Goal: Task Accomplishment & Management: Manage account settings

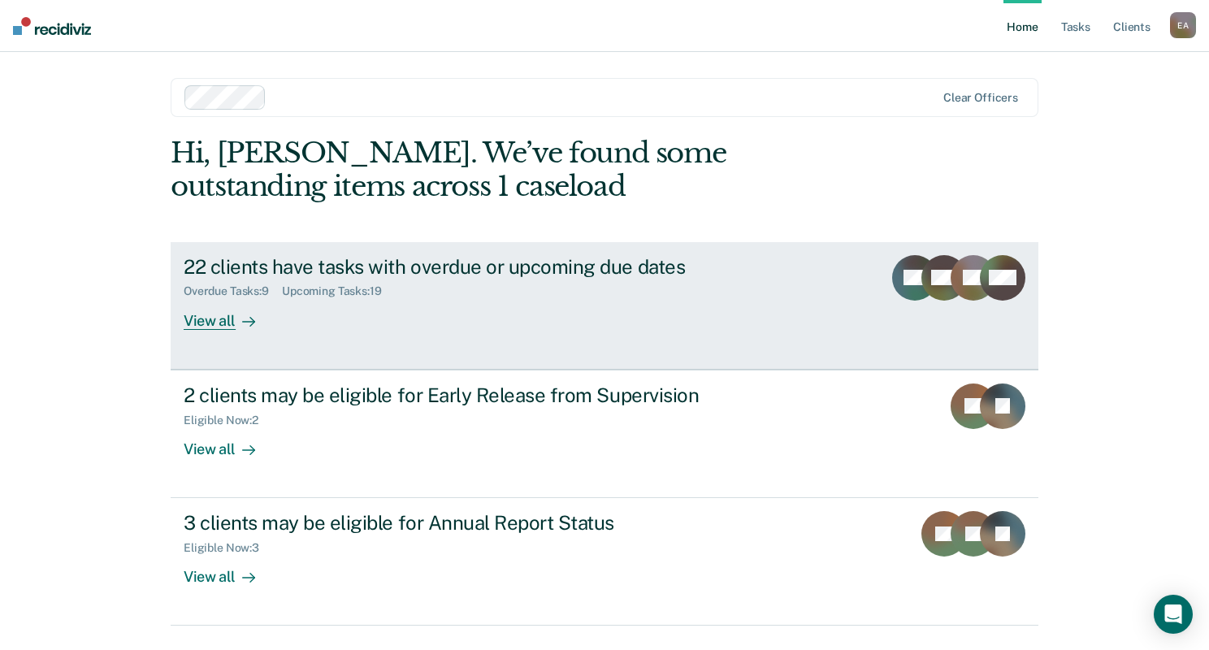
click at [333, 273] on div "22 clients have tasks with overdue or upcoming due dates" at bounding box center [469, 267] width 570 height 24
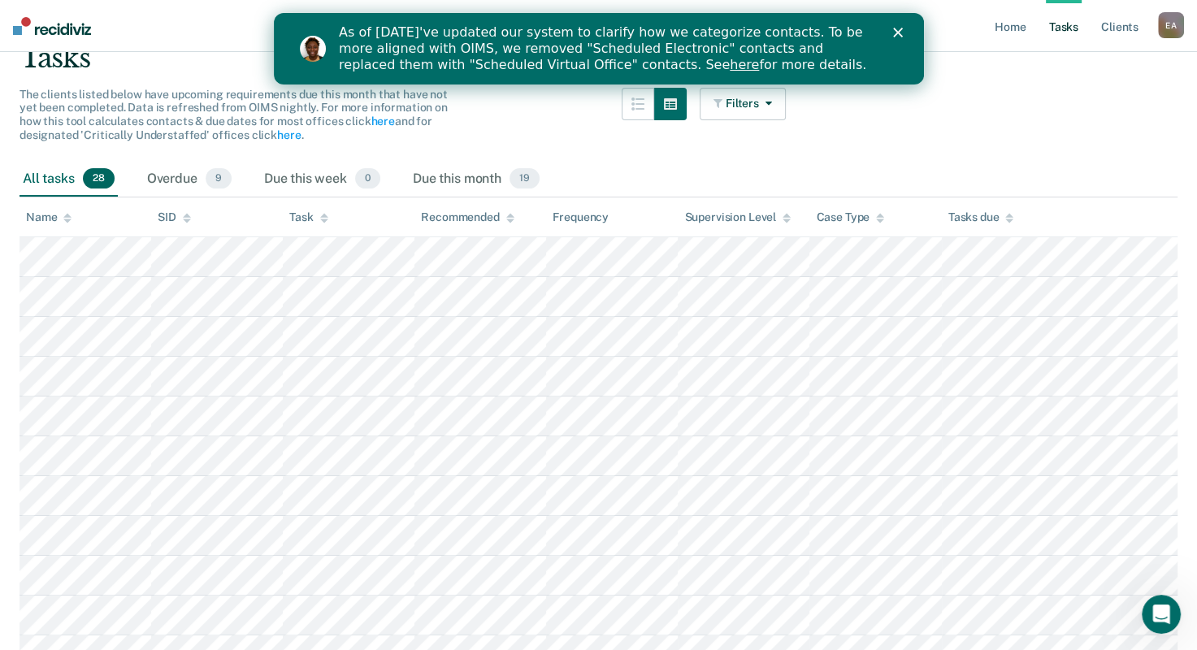
scroll to position [69, 0]
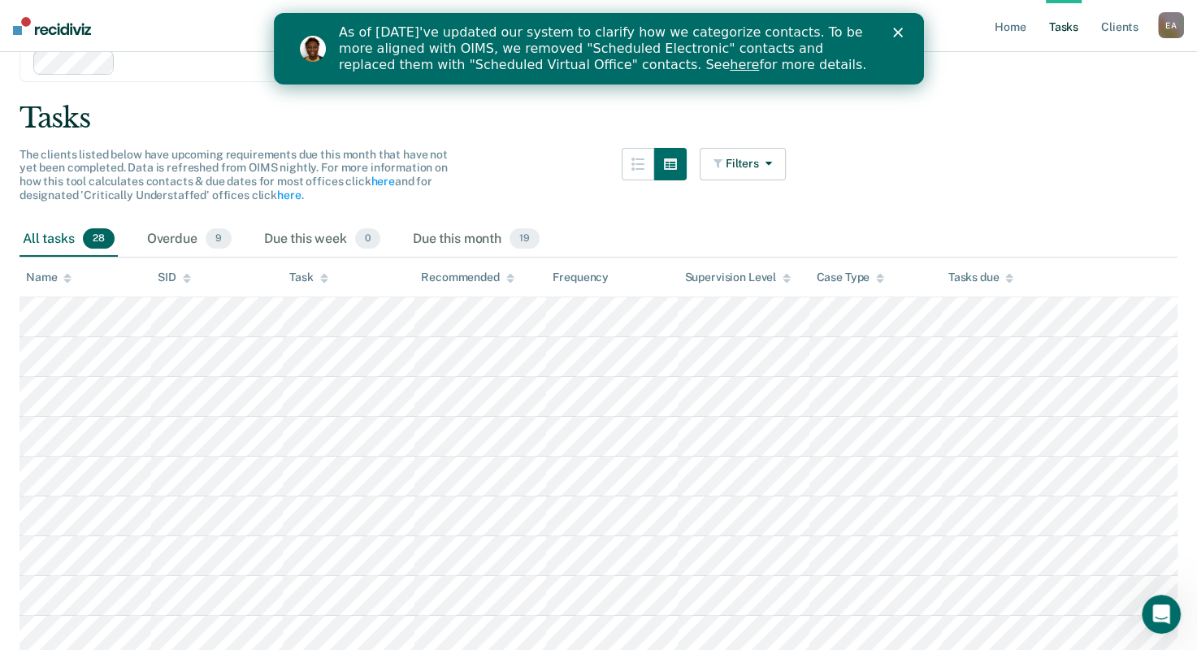
click at [899, 28] on icon "Close" at bounding box center [897, 33] width 10 height 10
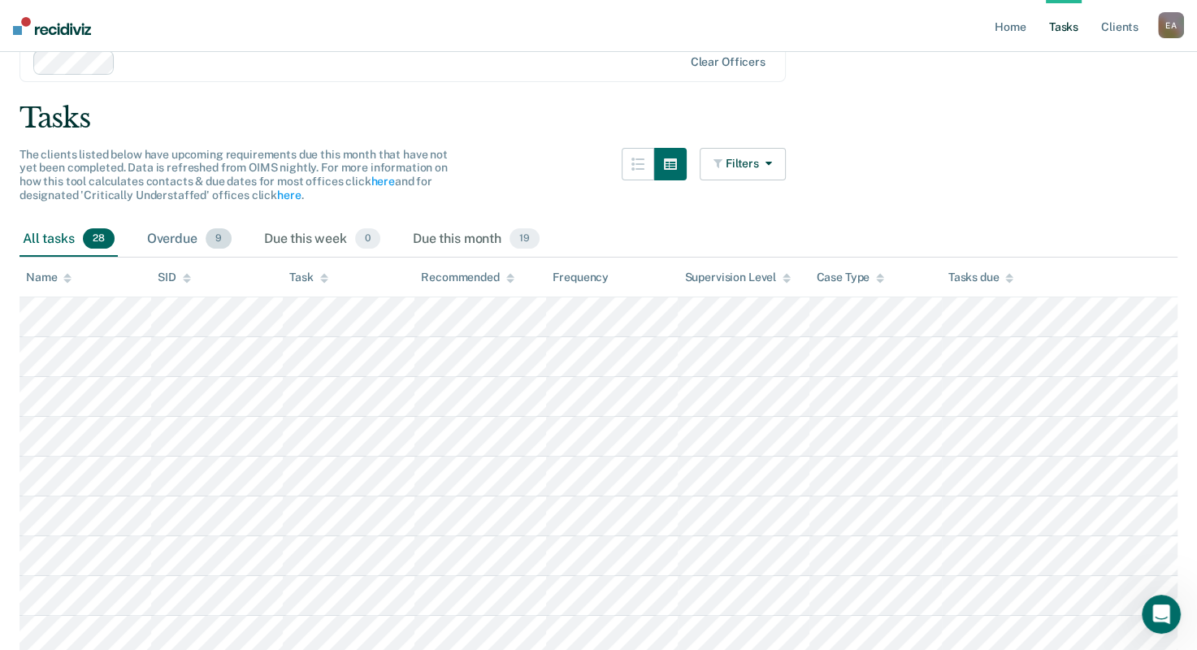
click at [201, 236] on div "Overdue 9" at bounding box center [189, 240] width 91 height 36
click at [197, 242] on div "Overdue 9" at bounding box center [189, 240] width 91 height 36
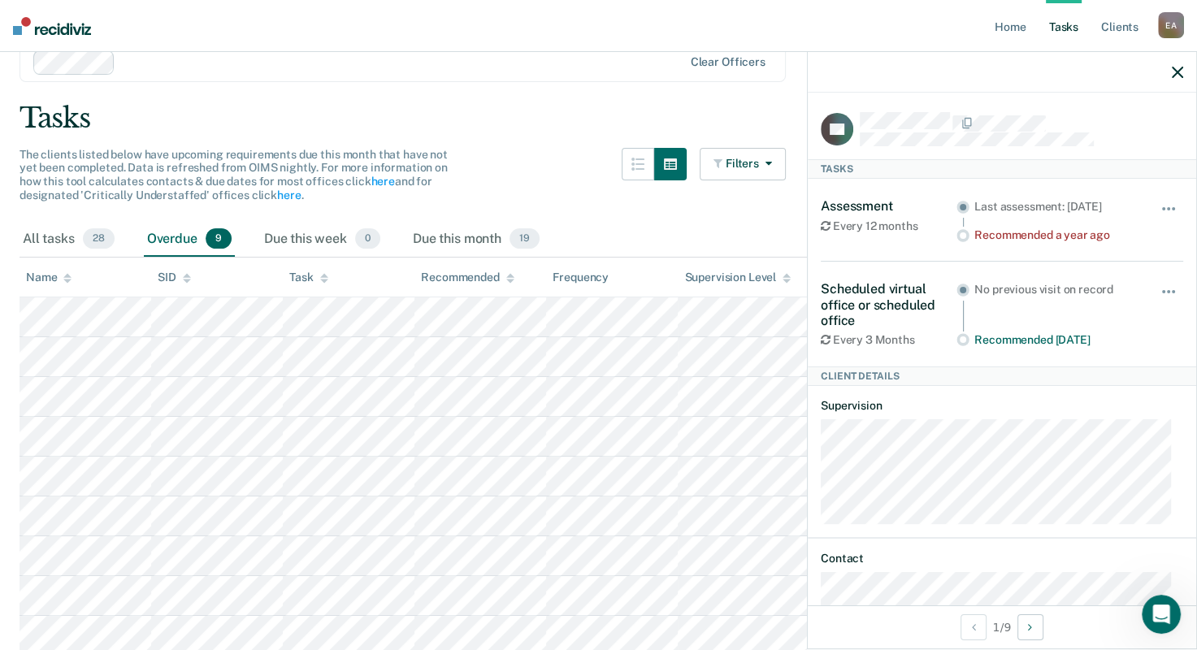
click at [526, 193] on div "The clients listed below have upcoming requirements due this month that have no…" at bounding box center [403, 185] width 766 height 74
click at [563, 195] on div "The clients listed below have upcoming requirements due this month that have no…" at bounding box center [403, 185] width 766 height 74
click at [1172, 74] on icon "button" at bounding box center [1177, 72] width 11 height 11
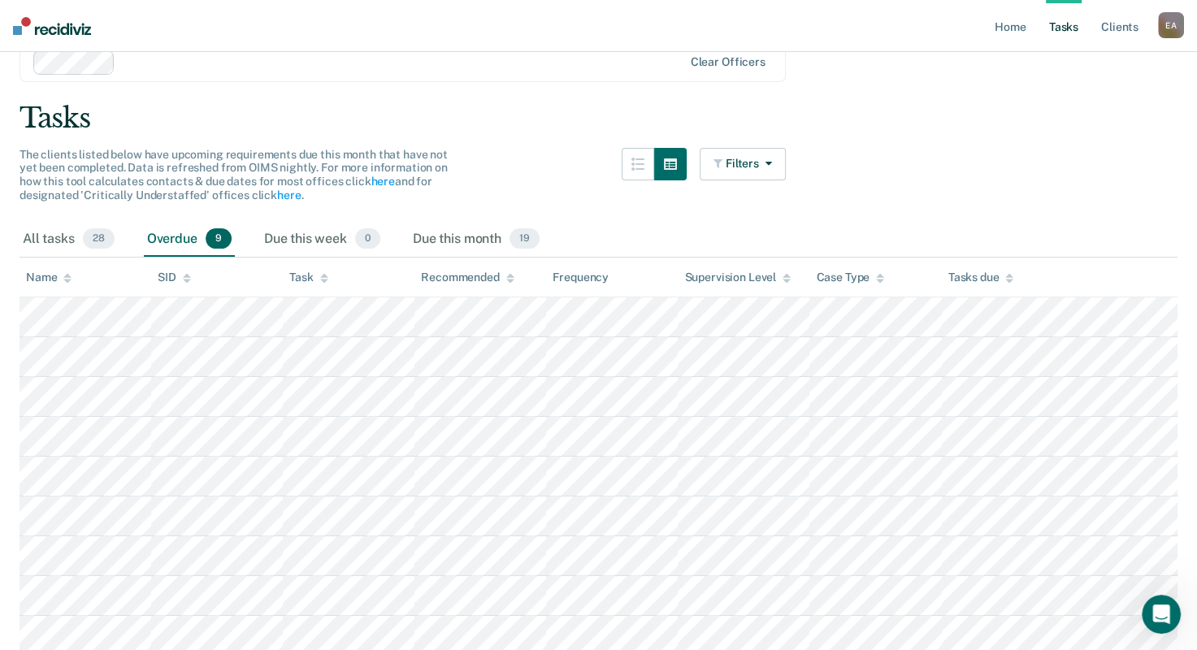
click at [995, 167] on main "Clear officers Tasks The clients listed below have upcoming requirements due th…" at bounding box center [598, 366] width 1197 height 699
